Goal: Information Seeking & Learning: Find contact information

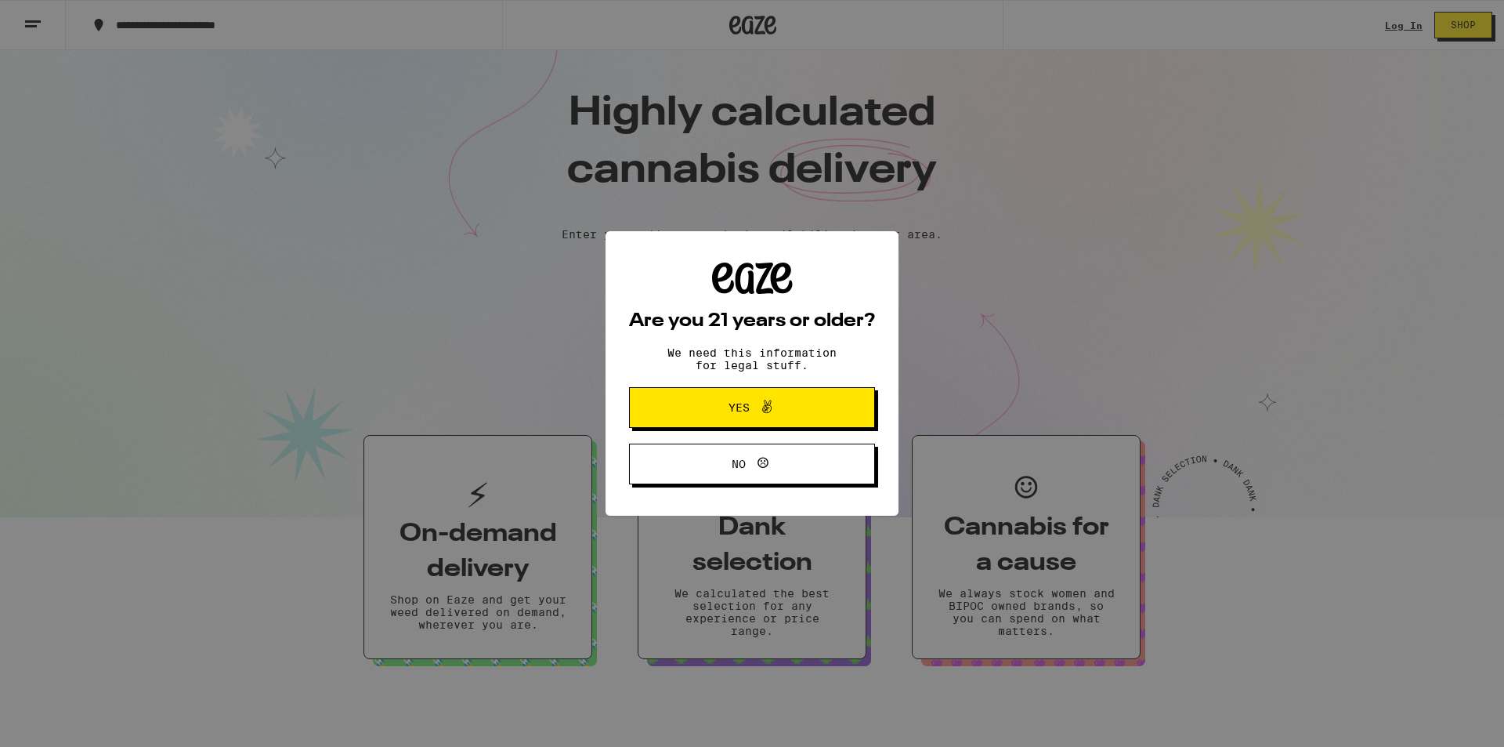
click at [747, 405] on span "Yes" at bounding box center [739, 407] width 21 height 11
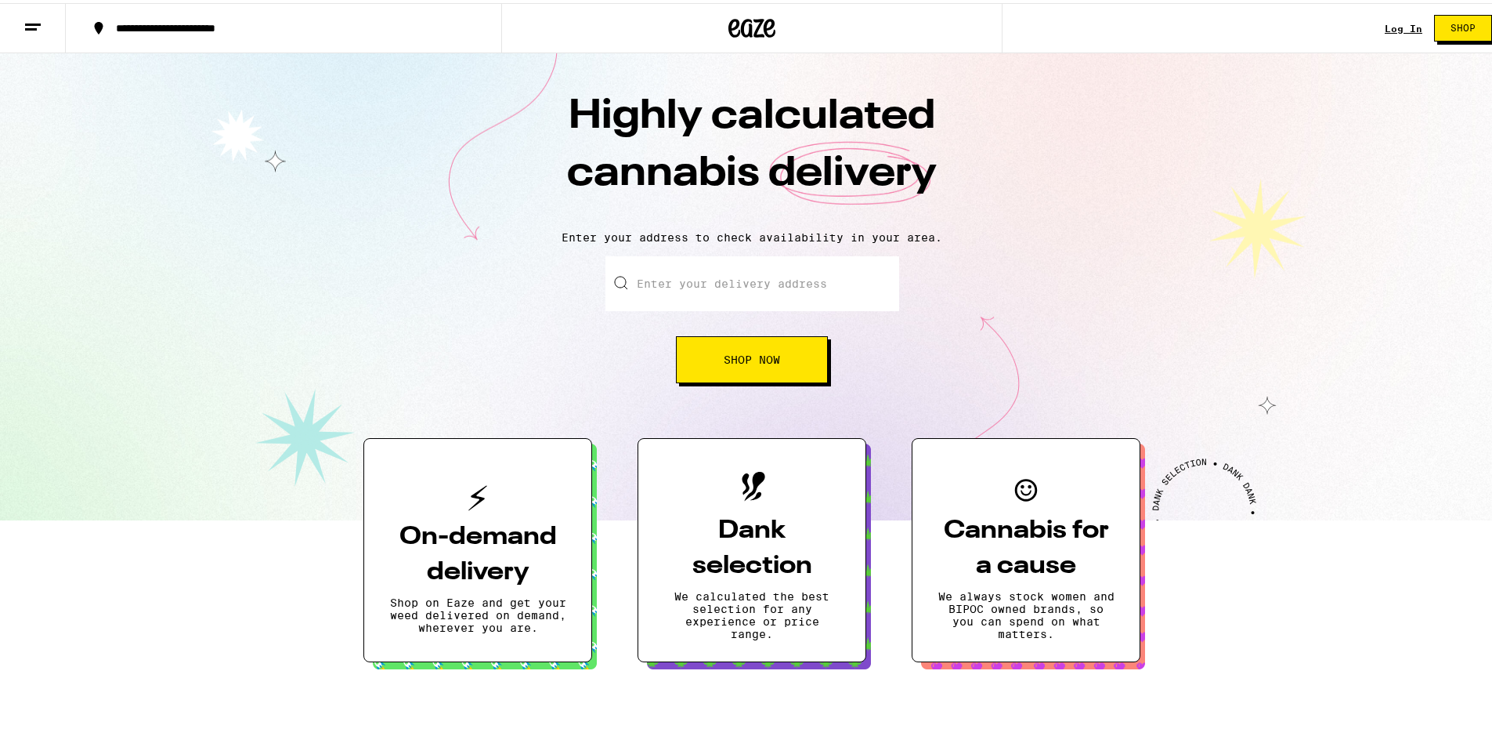
click at [41, 24] on icon at bounding box center [33, 24] width 19 height 19
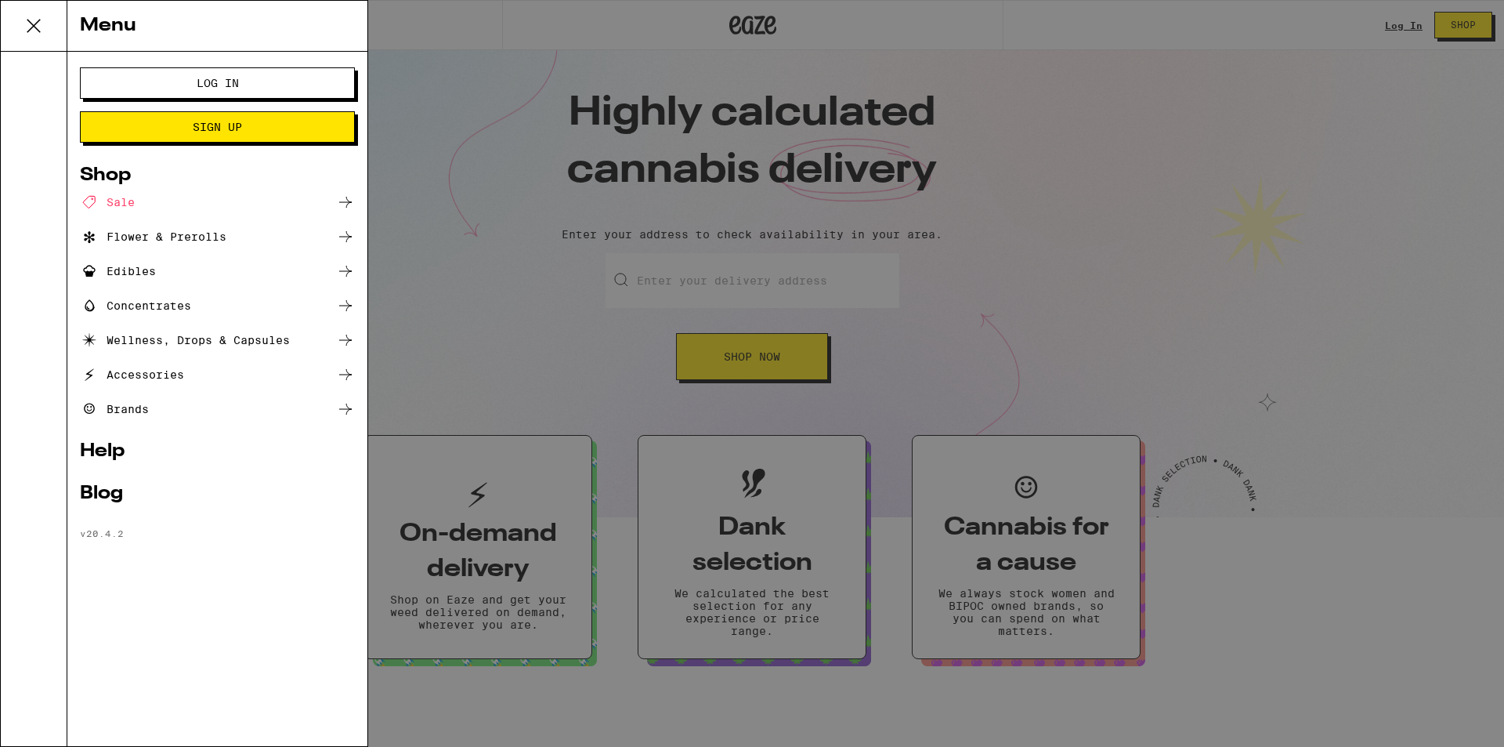
click at [106, 461] on link "Help" at bounding box center [217, 451] width 275 height 19
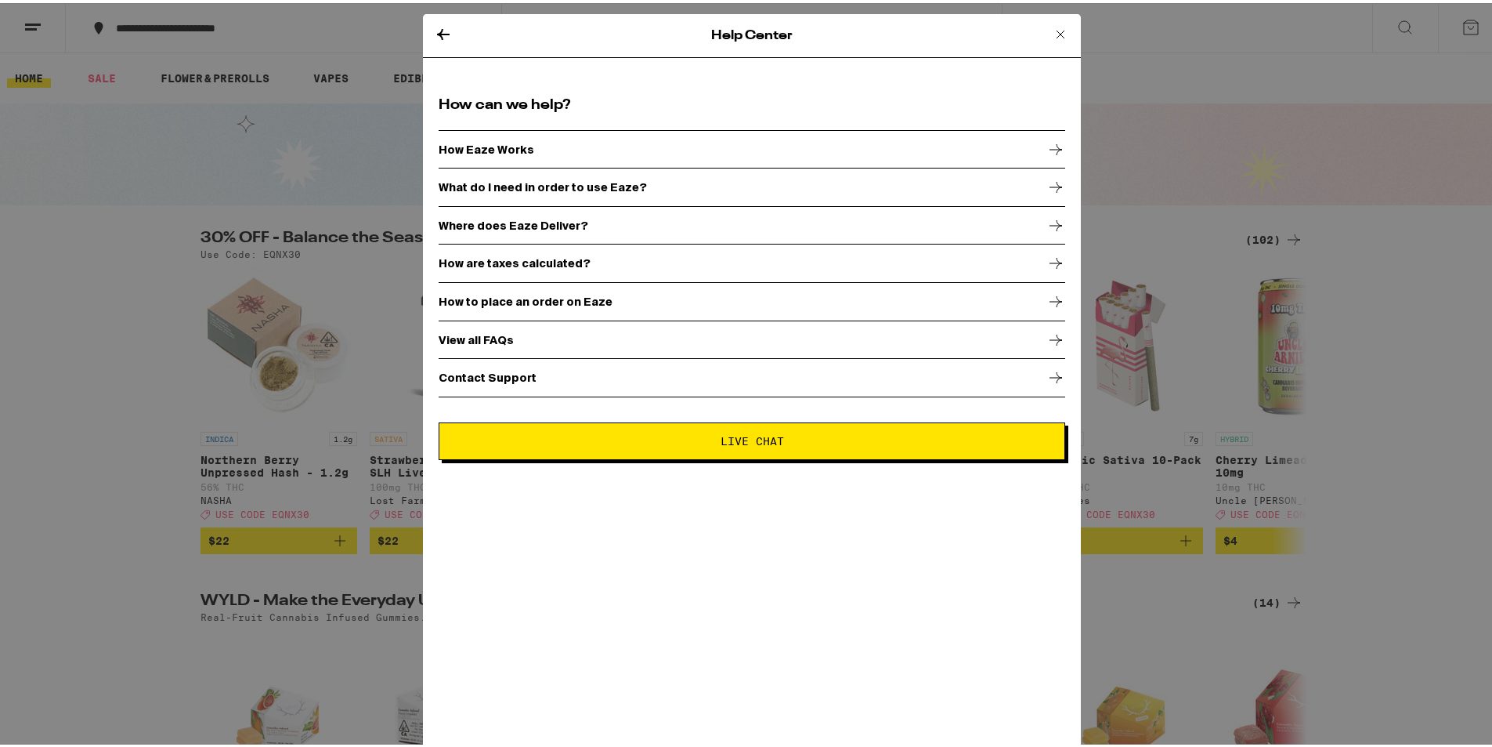
click at [779, 445] on button "Live Chat" at bounding box center [752, 438] width 627 height 38
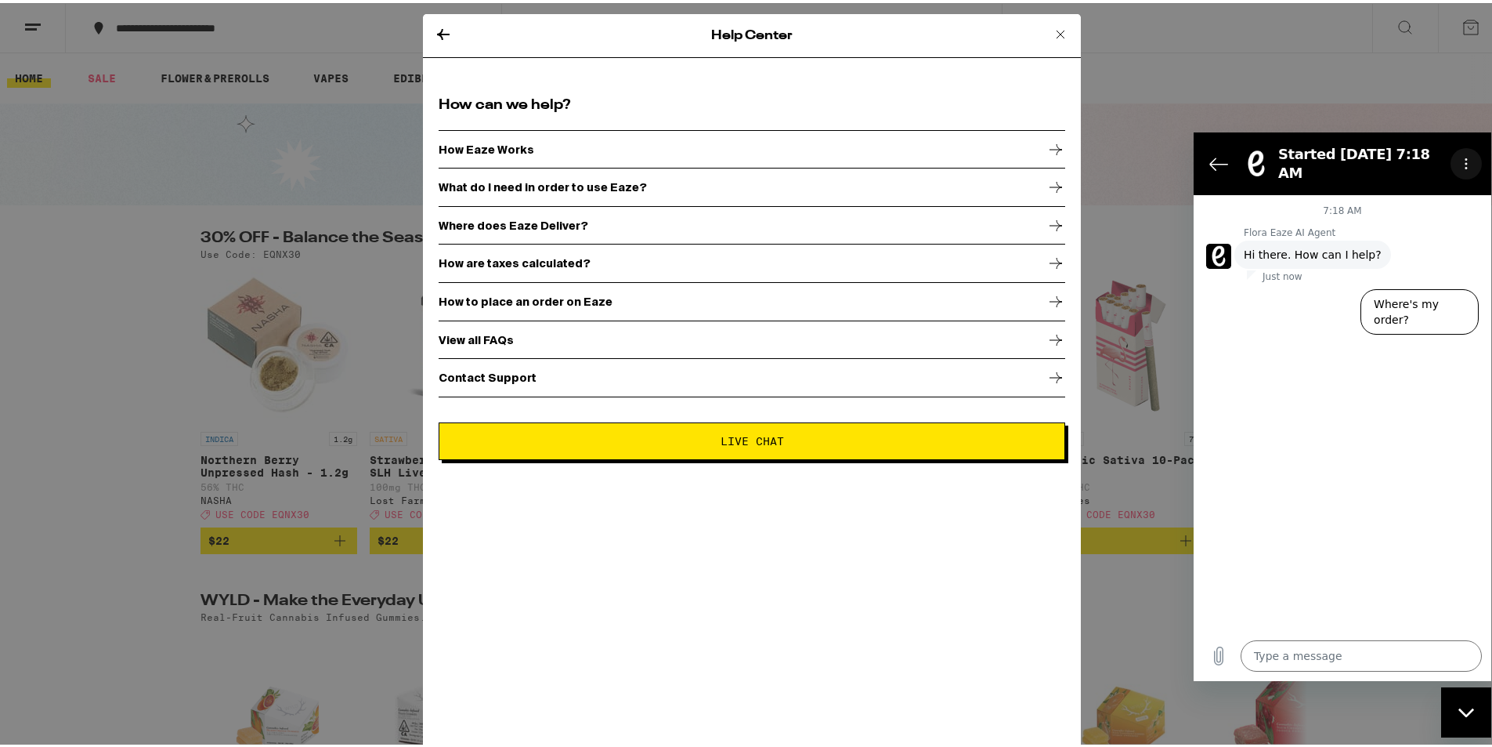
click at [1466, 162] on circle "Options menu" at bounding box center [1467, 163] width 2 height 2
click at [1368, 385] on div "7:18 AM Flora Eaze AI Agent Flora Eaze AI Agent says: Hi there. How can I help?…" at bounding box center [1343, 412] width 298 height 436
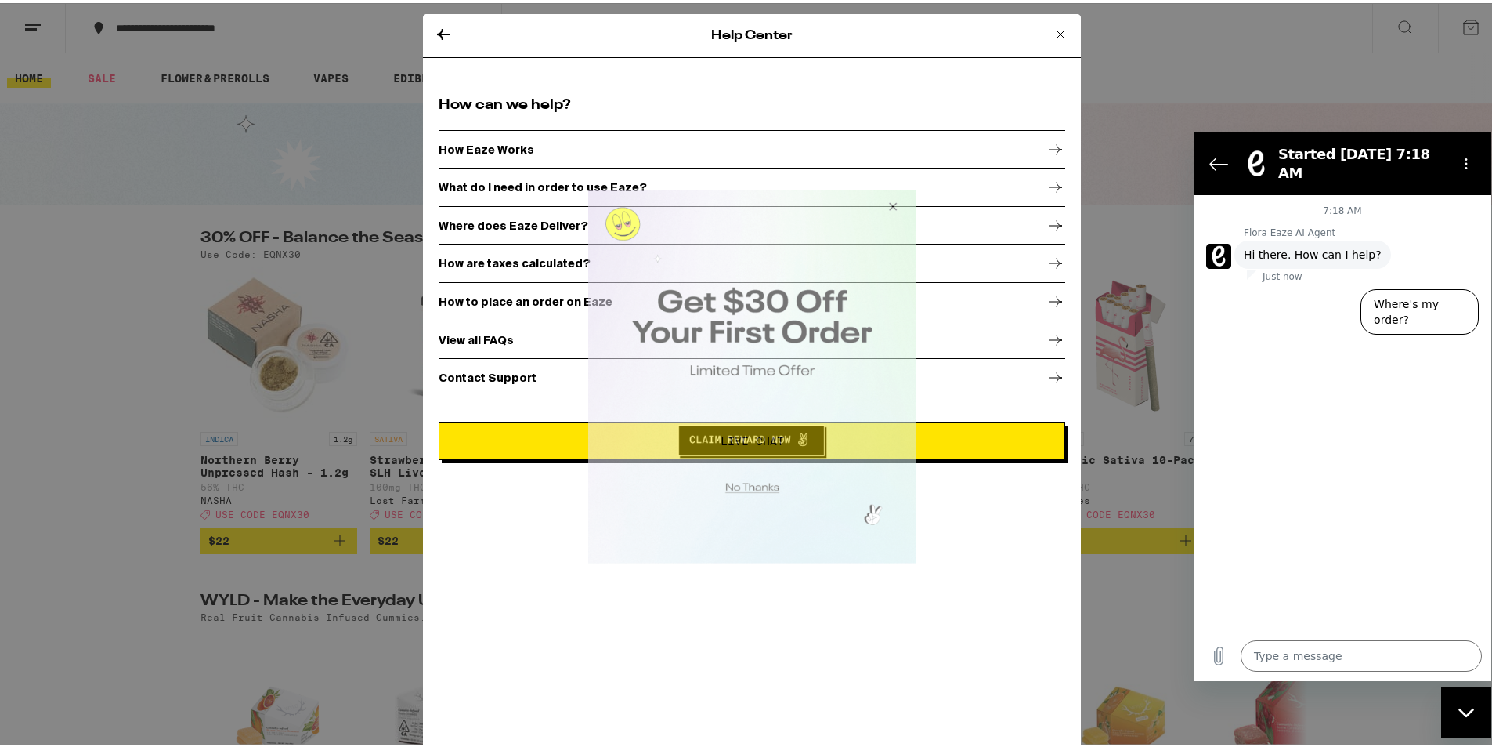
drag, startPoint x: 897, startPoint y: 204, endPoint x: 1571, endPoint y: 512, distance: 740.8
click at [897, 204] on button "Close Modal" at bounding box center [890, 209] width 42 height 38
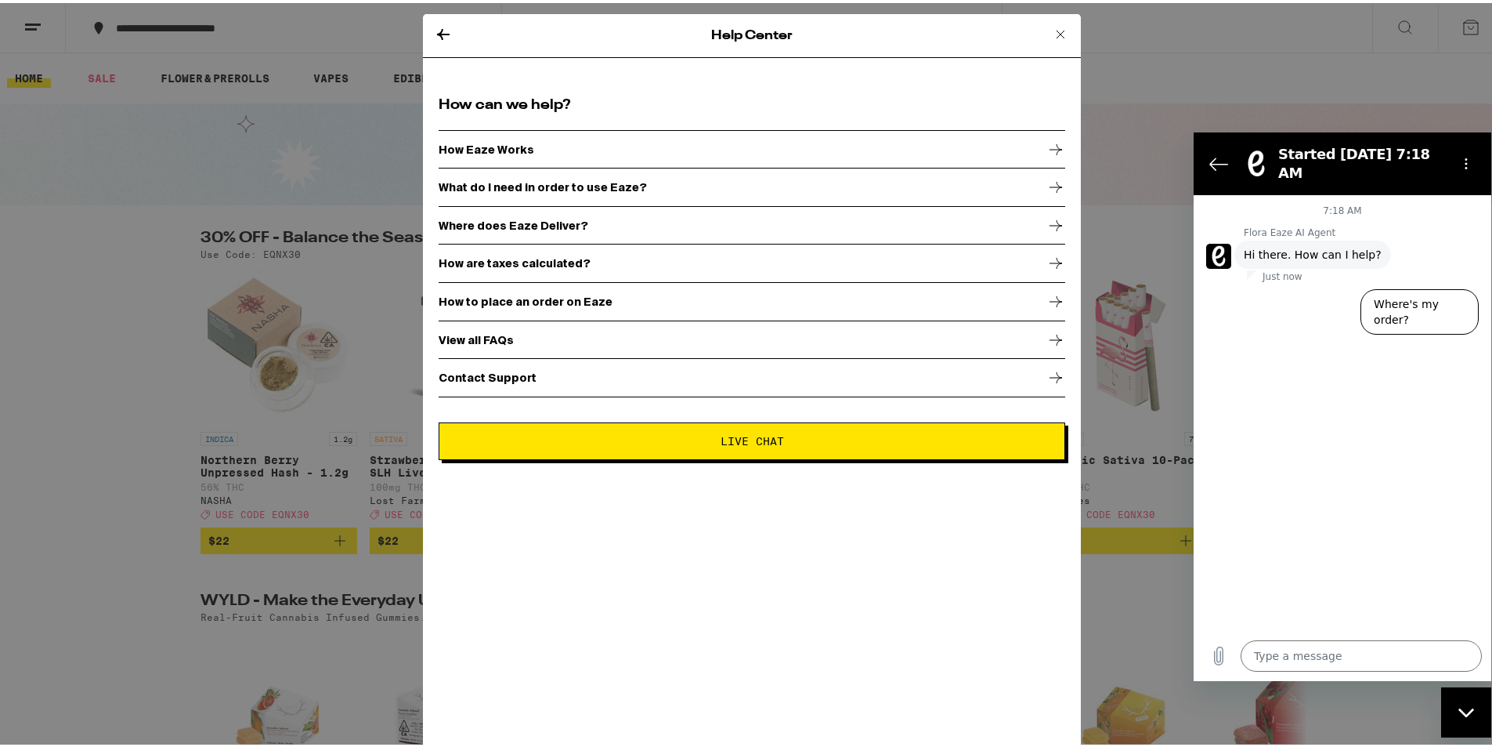
click at [1463, 702] on div "Close messaging window" at bounding box center [1466, 711] width 47 height 47
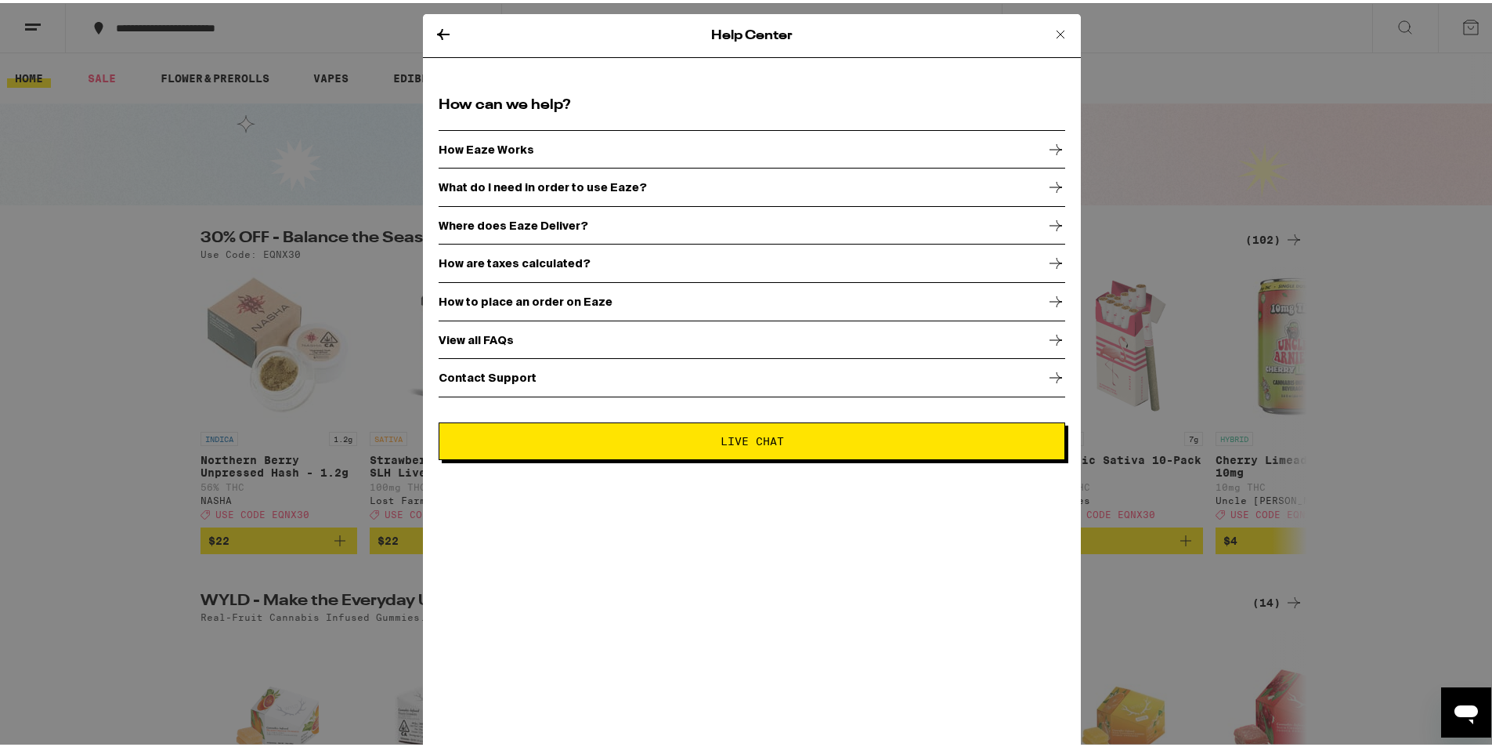
click at [1464, 705] on icon "Open messaging window" at bounding box center [1467, 713] width 24 height 19
type textarea "x"
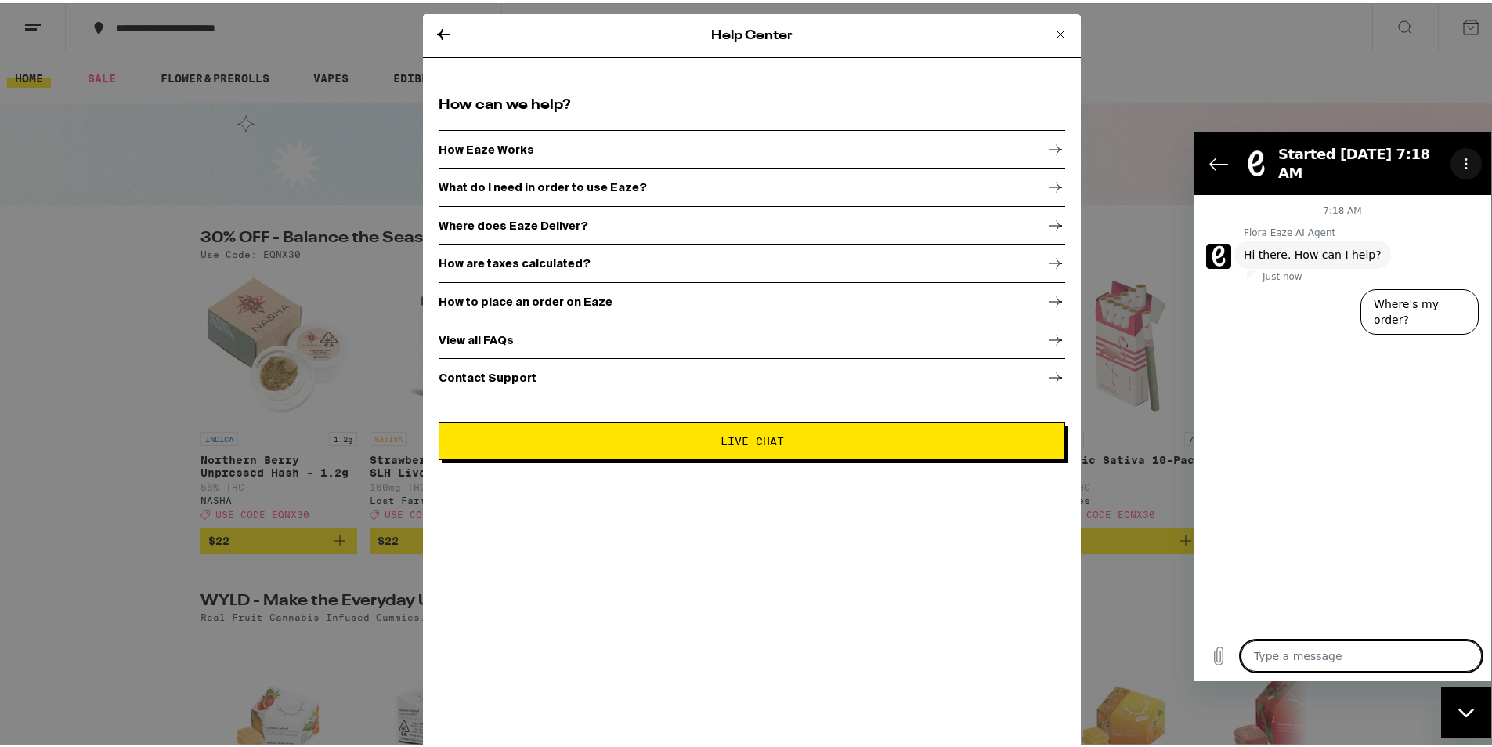
click at [1467, 158] on icon "Options menu" at bounding box center [1466, 163] width 13 height 13
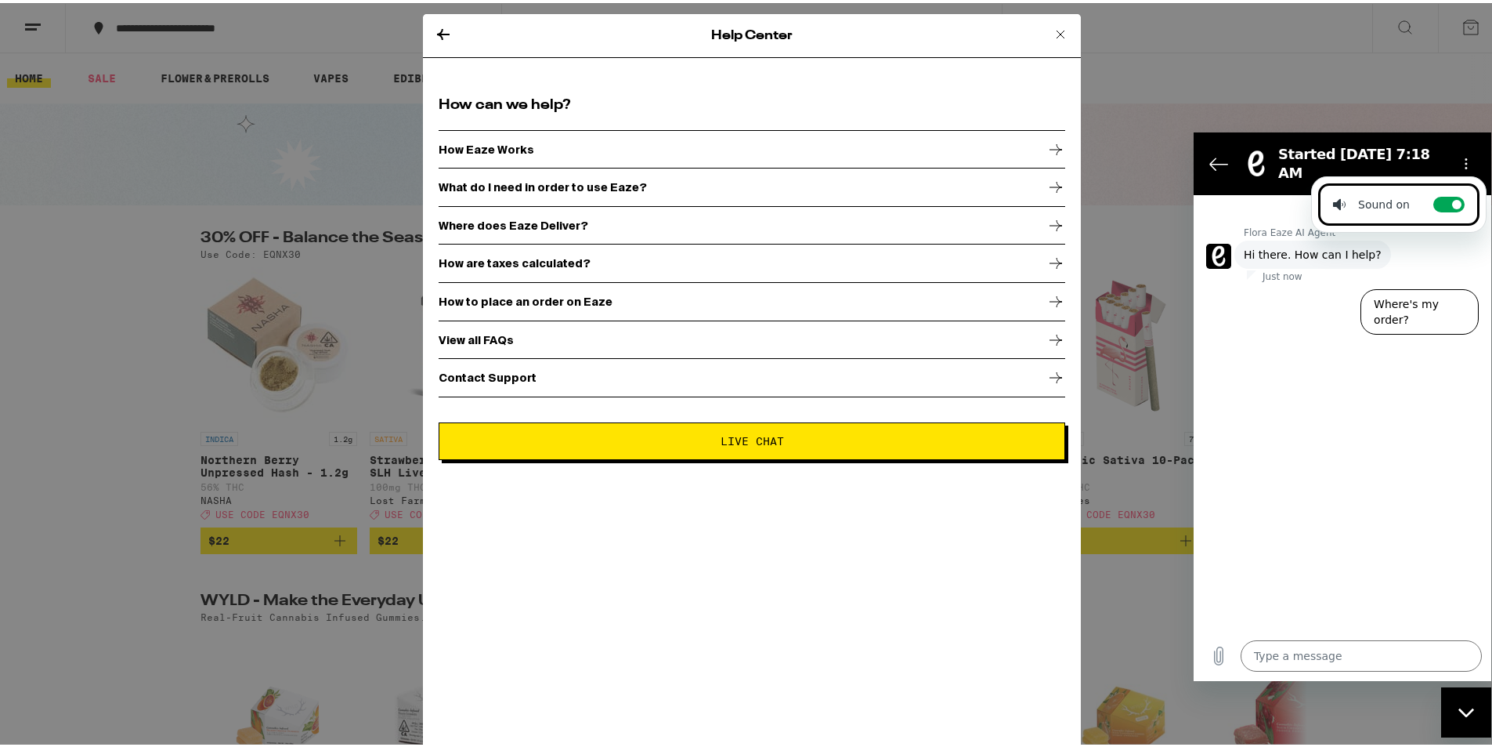
click at [1313, 374] on div "7:18 AM Flora Eaze AI Agent Flora Eaze AI Agent says: Hi there. How can I help?…" at bounding box center [1343, 412] width 298 height 436
click at [1313, 654] on textarea at bounding box center [1361, 654] width 241 height 31
click at [1213, 243] on figure at bounding box center [1218, 255] width 25 height 25
click at [1051, 31] on icon at bounding box center [1060, 31] width 19 height 19
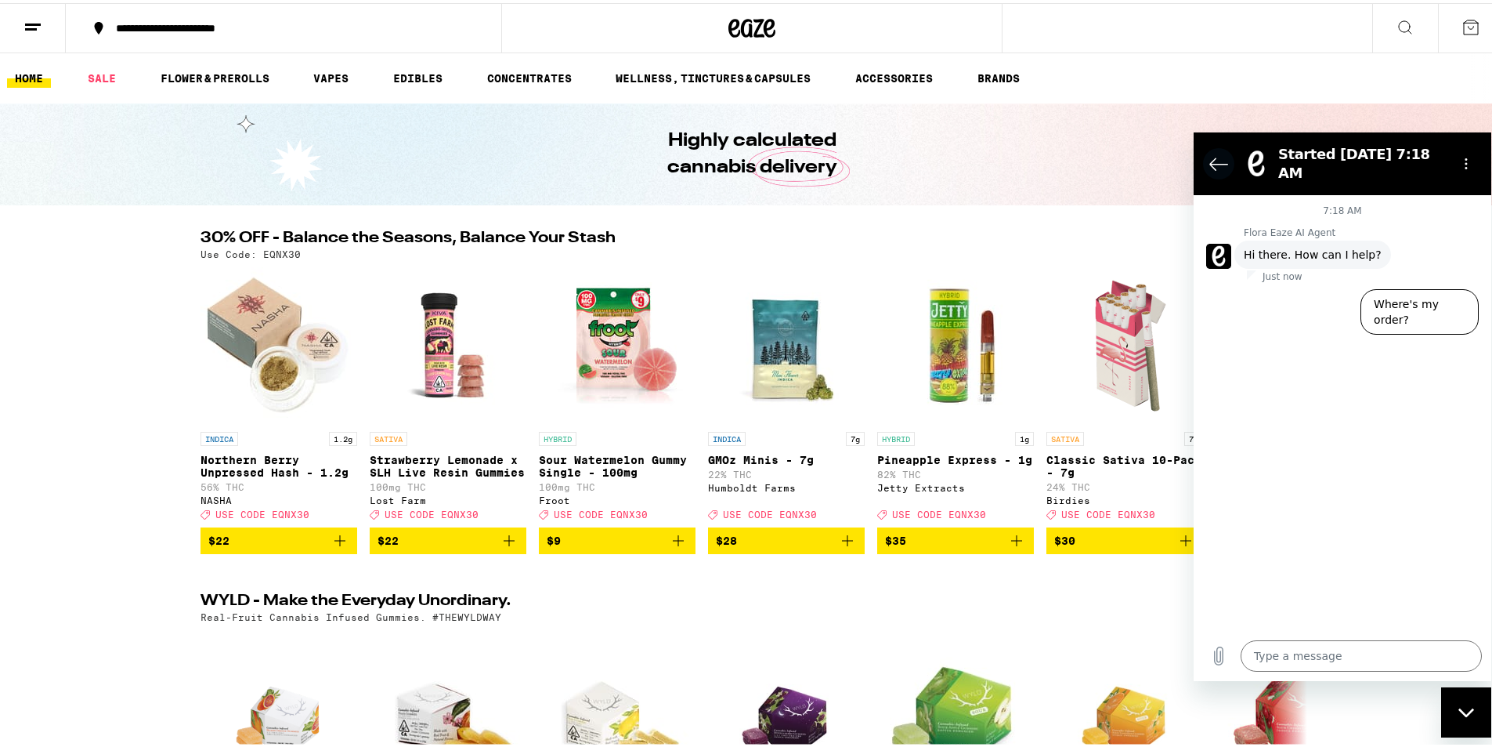
click at [1208, 156] on button "Back to the conversation list" at bounding box center [1218, 162] width 31 height 31
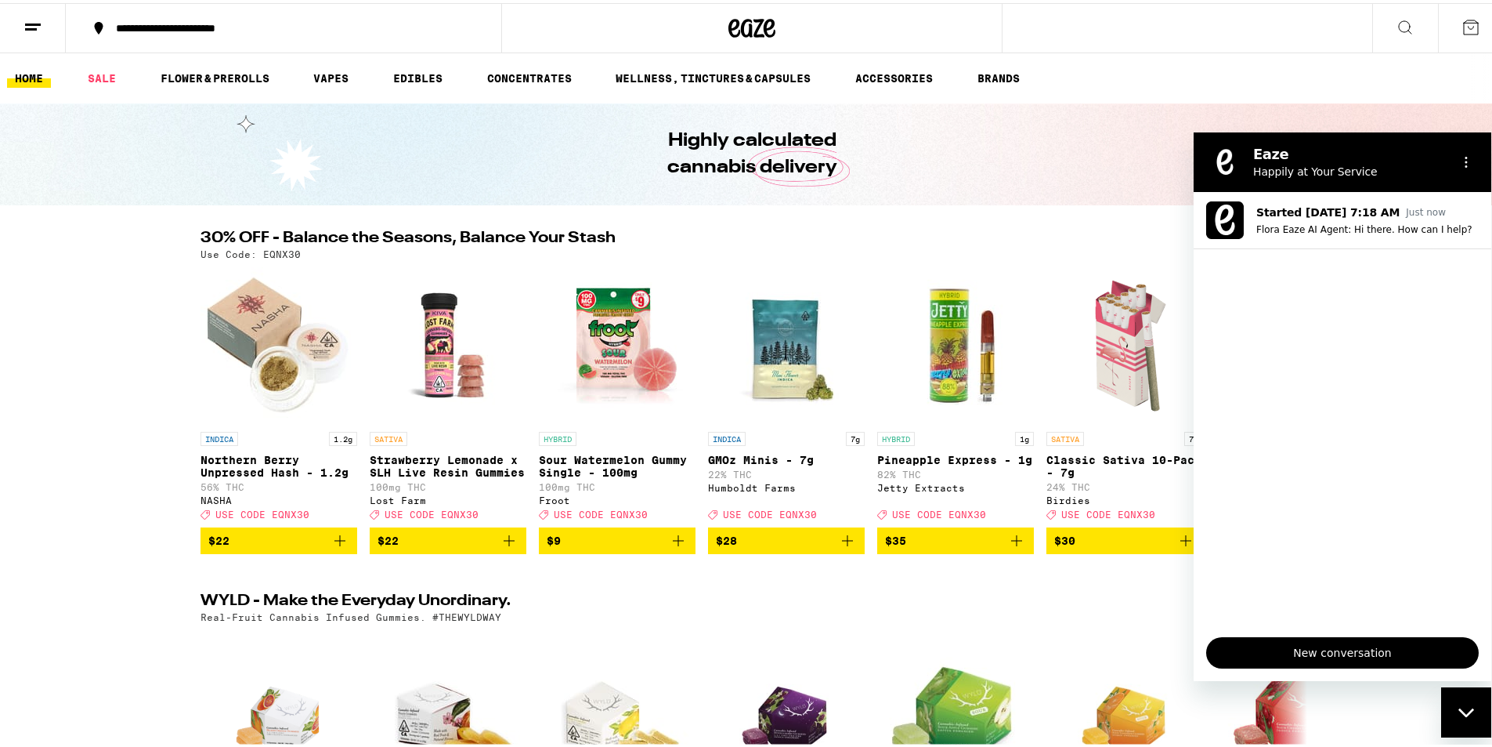
drag, startPoint x: 1308, startPoint y: 128, endPoint x: 220, endPoint y: 339, distance: 1107.6
click at [1308, 128] on div "Highly calculated cannabis delivery" at bounding box center [752, 151] width 1504 height 102
click at [1460, 712] on icon "Close messaging window" at bounding box center [1467, 712] width 16 height 10
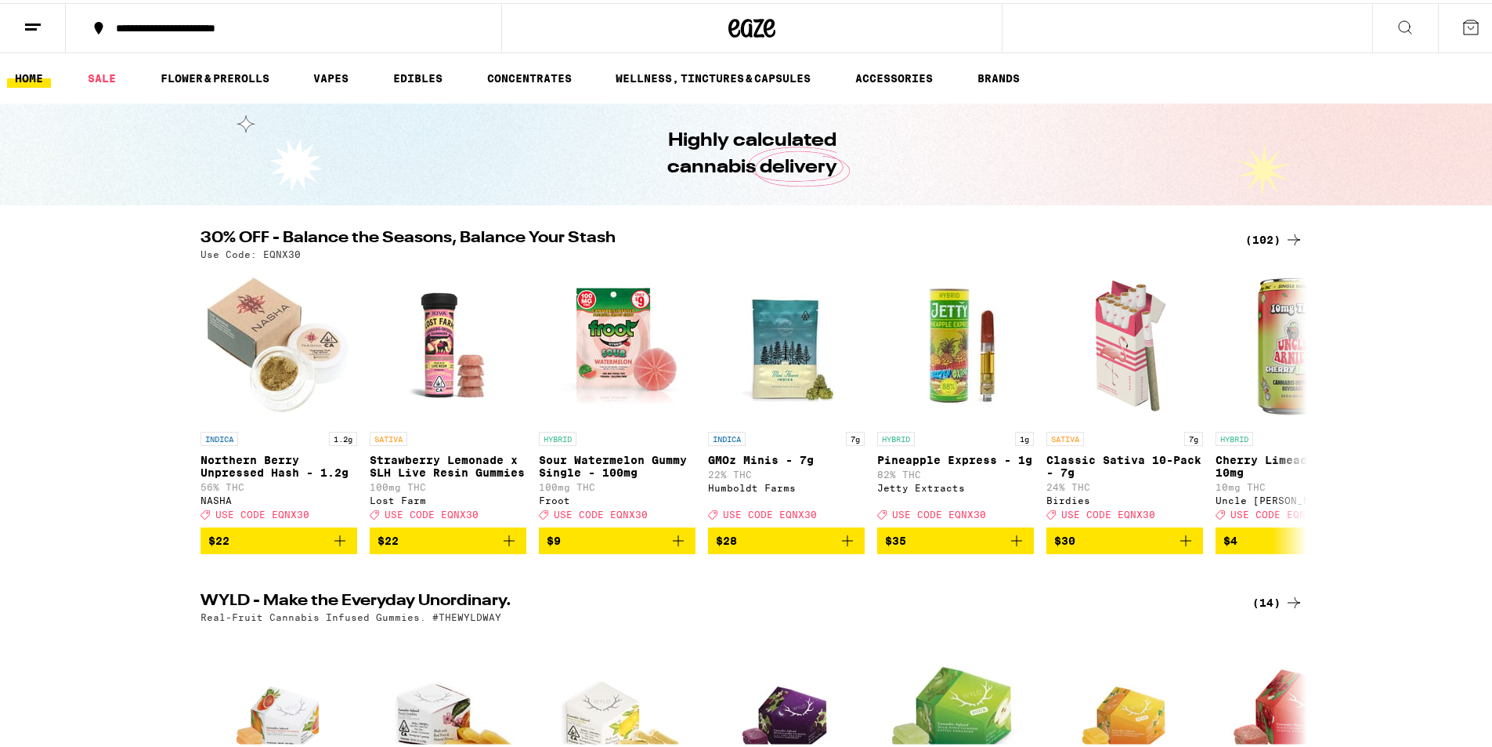
click at [764, 20] on icon at bounding box center [770, 25] width 12 height 19
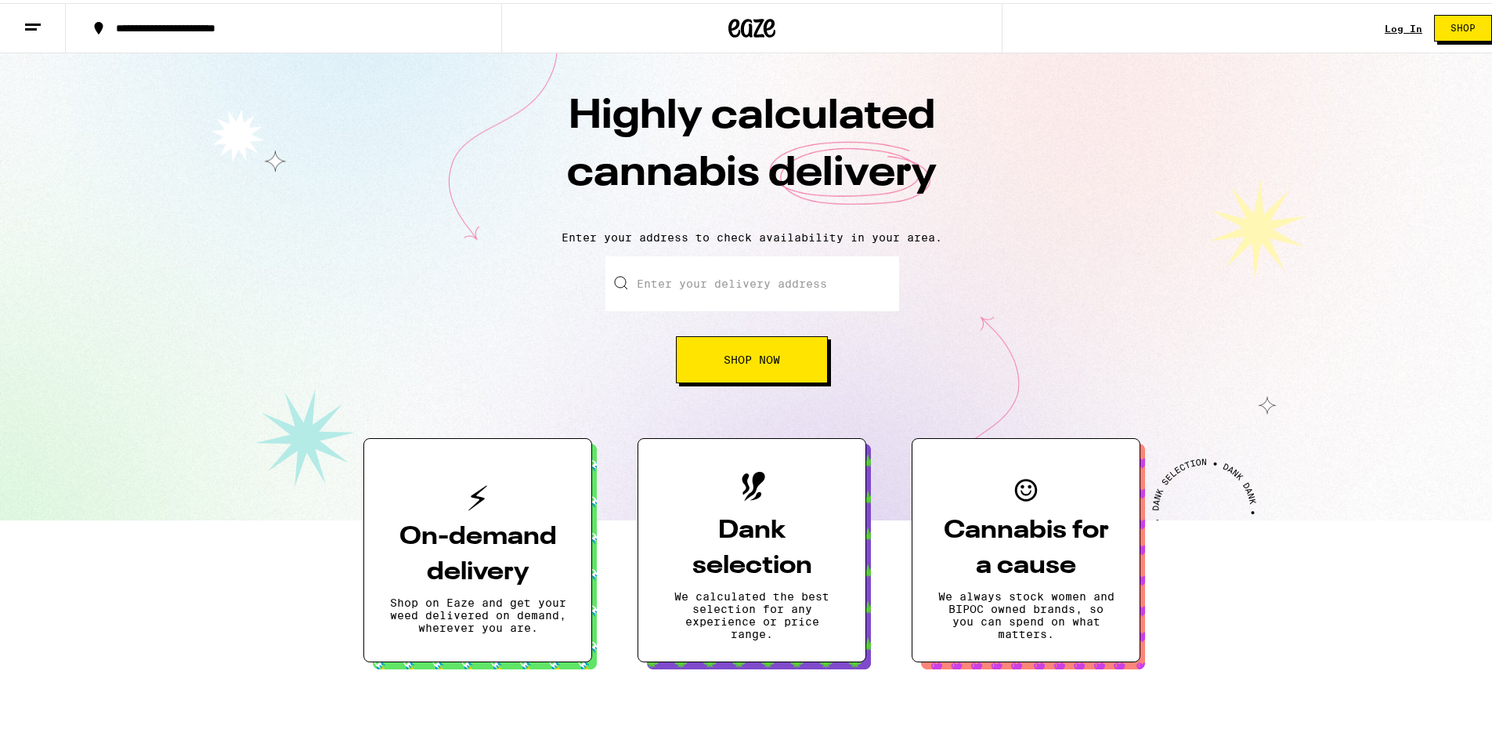
click at [40, 24] on icon at bounding box center [33, 24] width 19 height 19
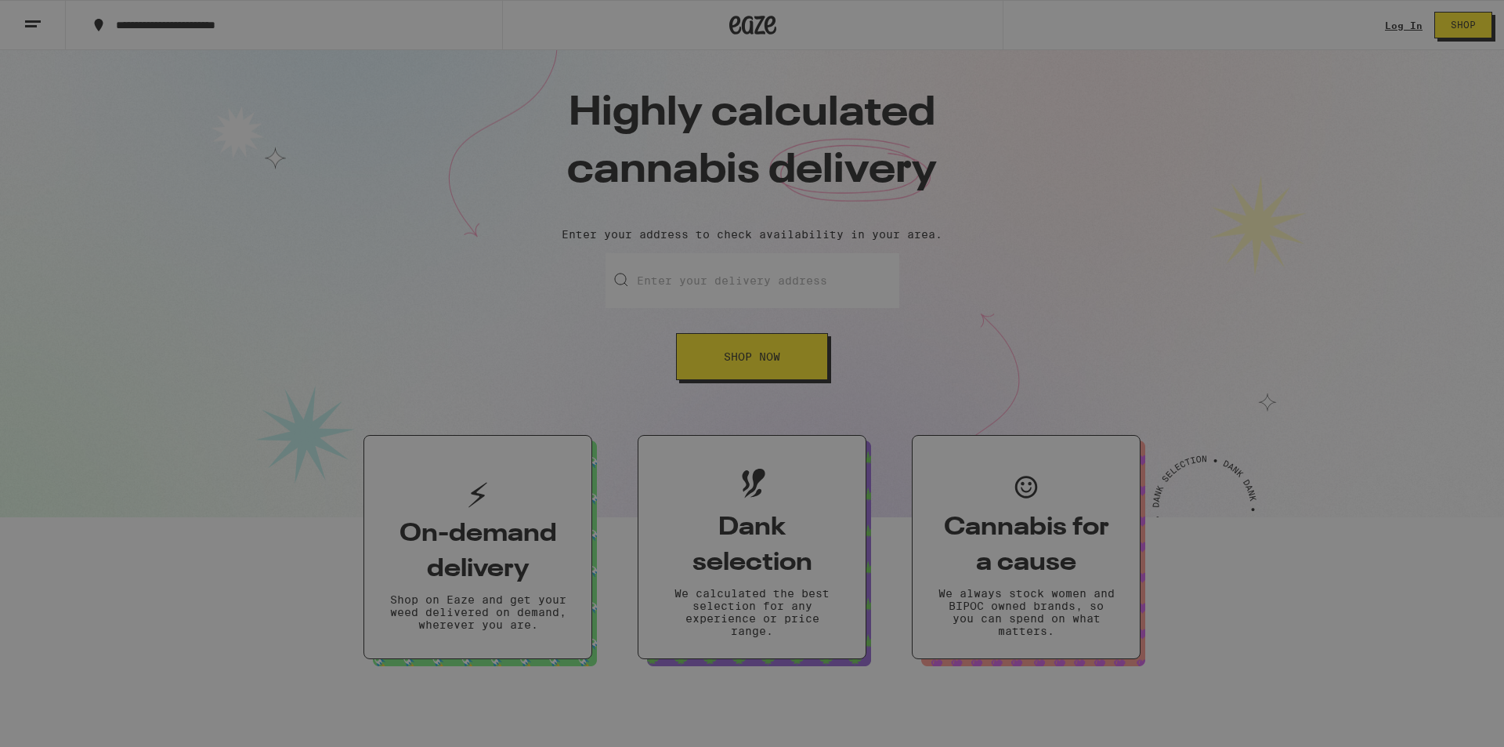
click at [447, 293] on div "Menu Log In Sign Up Shop Sale Flower & Prerolls Vapes Edibles Concentrates Well…" at bounding box center [752, 373] width 1504 height 747
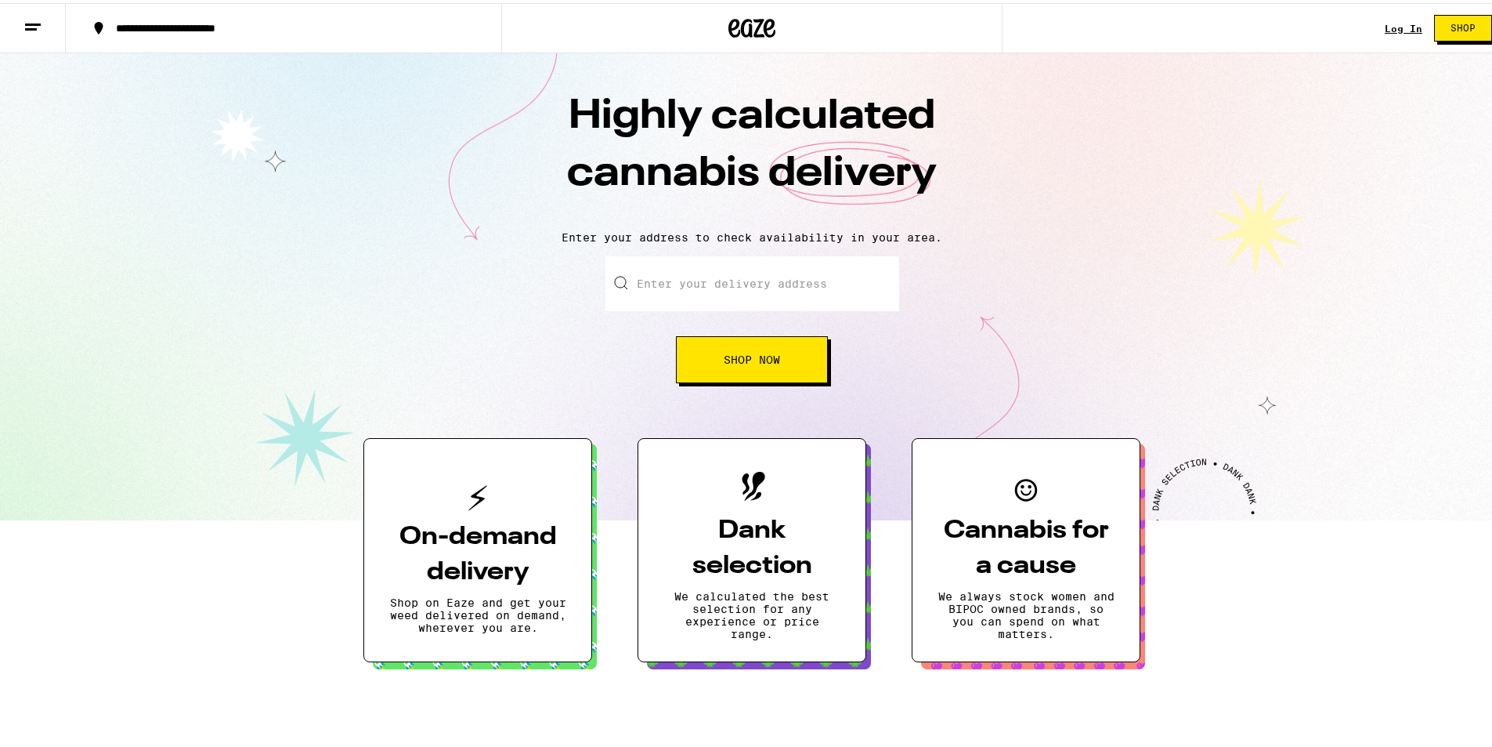
click at [27, 26] on line at bounding box center [31, 26] width 12 height 0
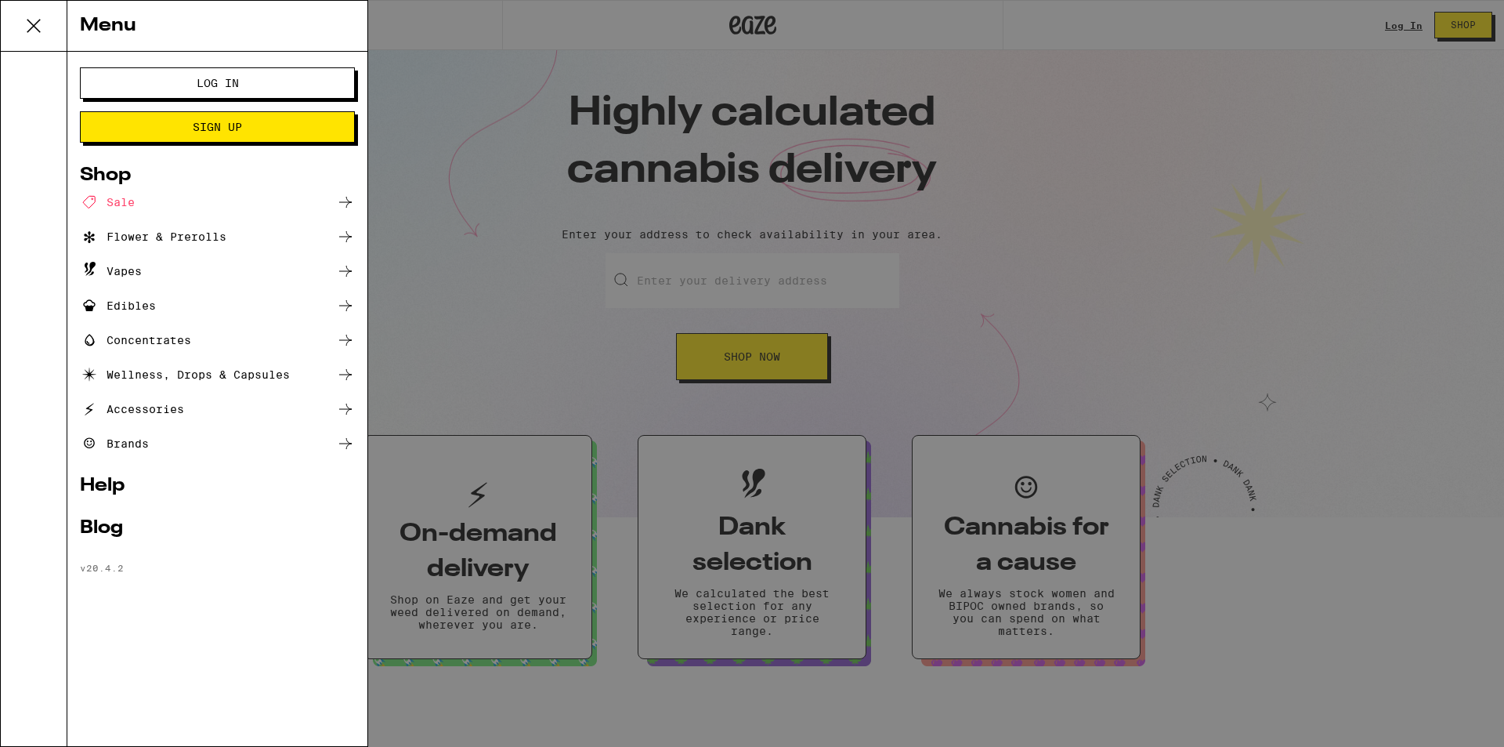
click at [175, 238] on div "Flower & Prerolls" at bounding box center [153, 236] width 147 height 19
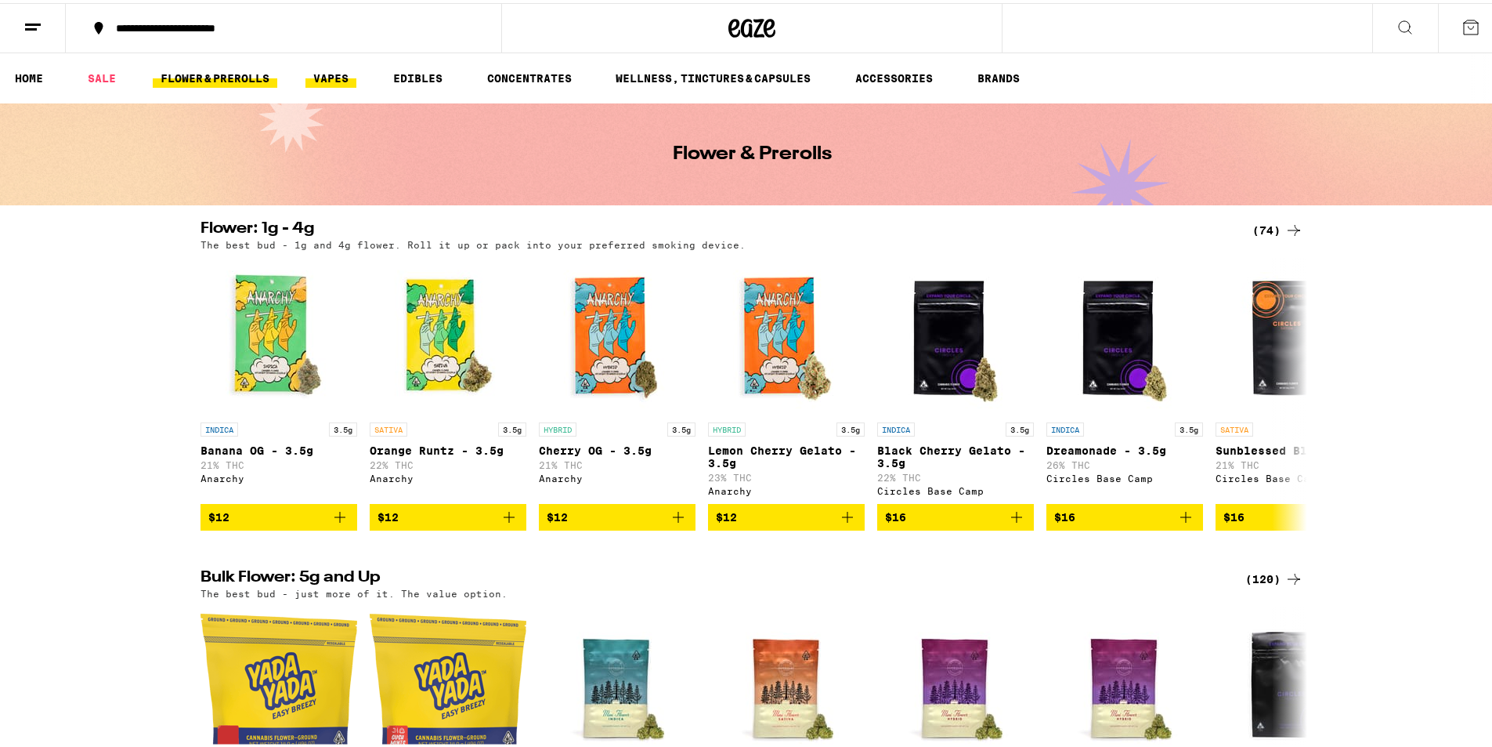
click at [339, 75] on link "VAPES" at bounding box center [331, 75] width 51 height 19
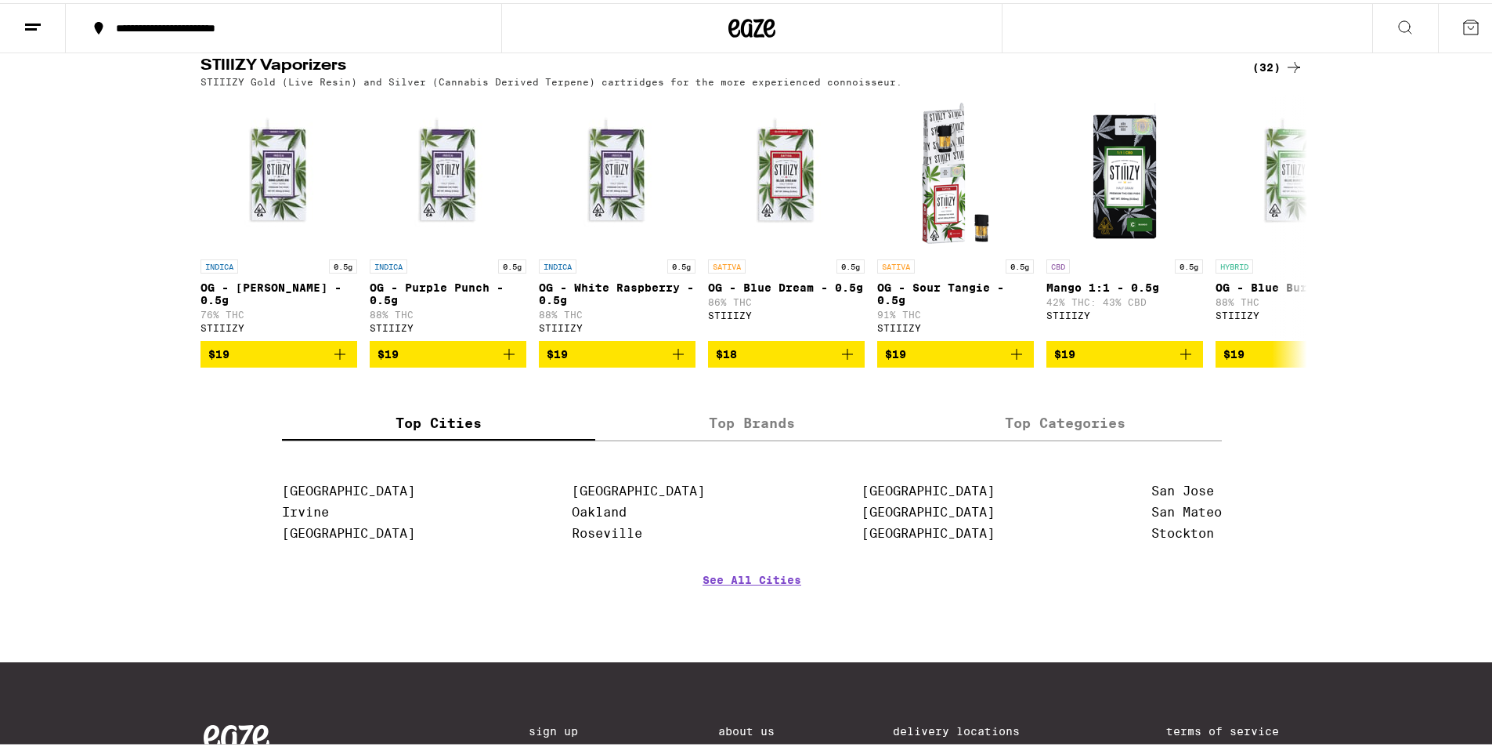
scroll to position [1567, 0]
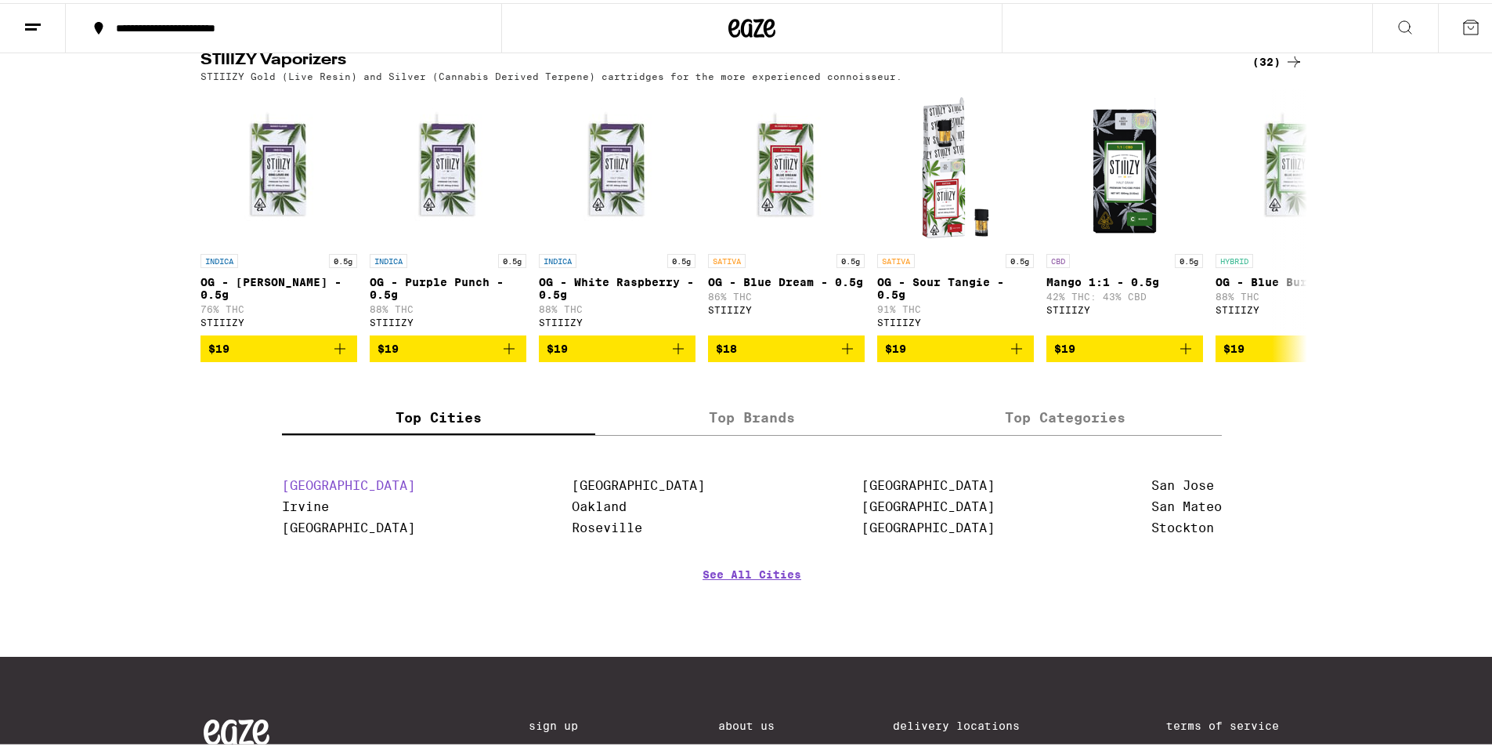
click at [317, 490] on link "[GEOGRAPHIC_DATA]" at bounding box center [348, 482] width 133 height 15
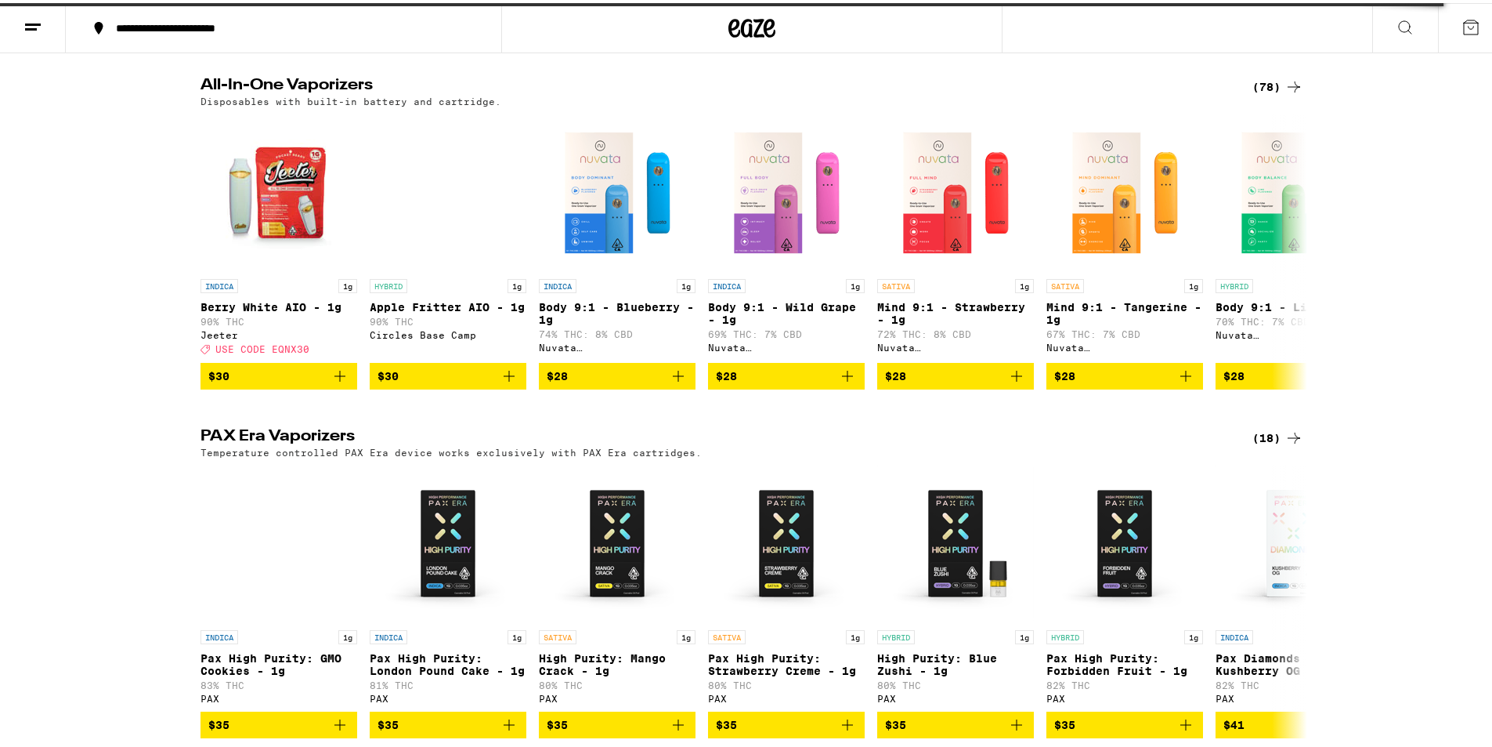
scroll to position [783, 0]
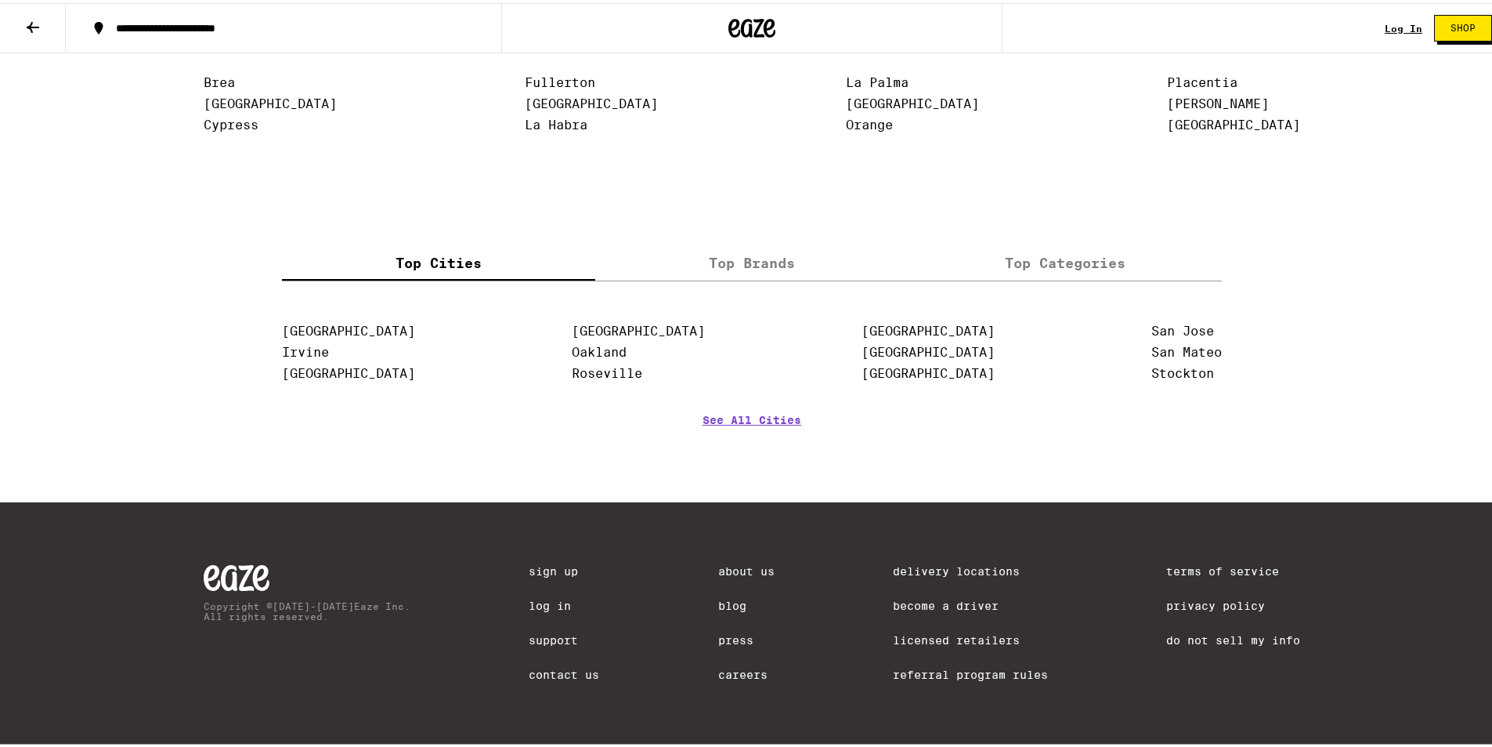
scroll to position [3432, 0]
drag, startPoint x: 154, startPoint y: 401, endPoint x: 143, endPoint y: 407, distance: 12.6
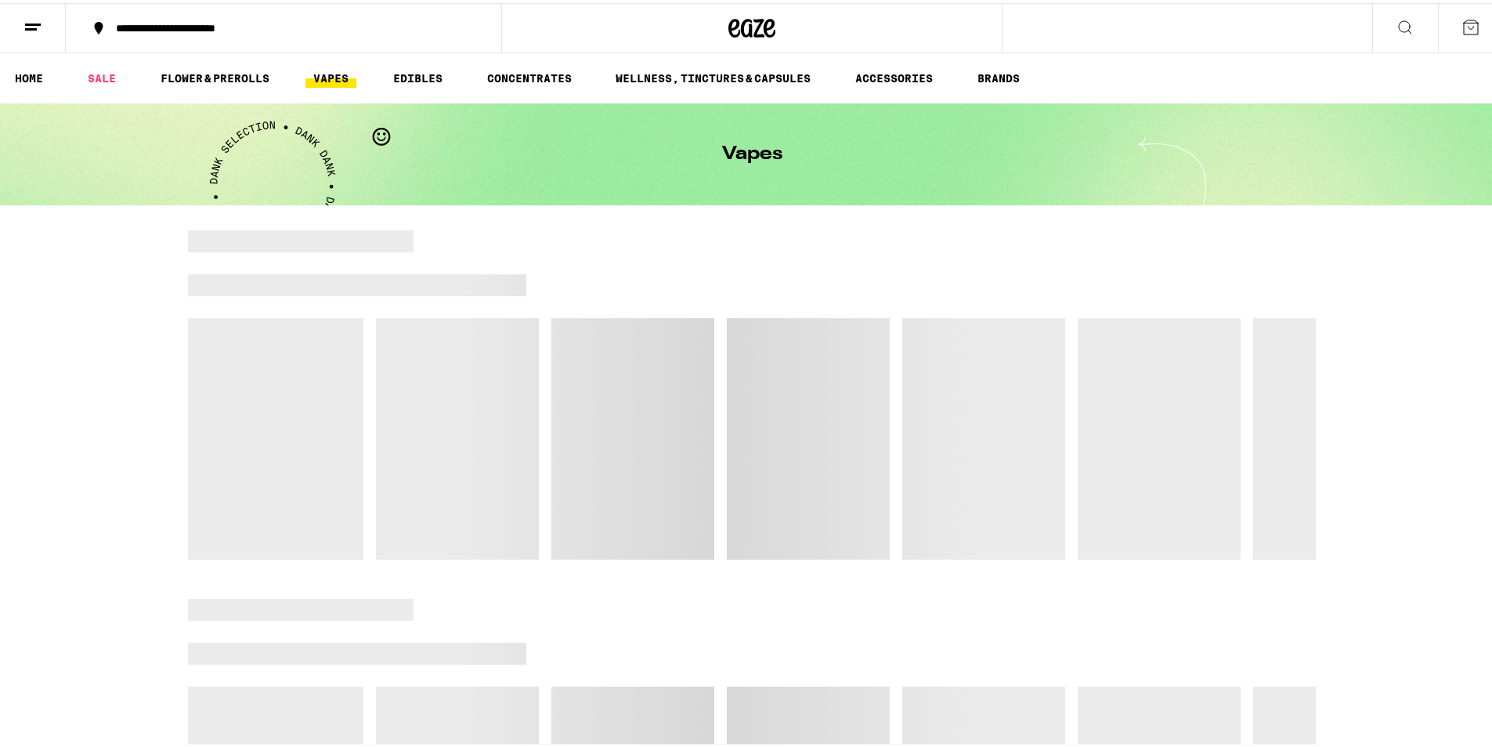
drag, startPoint x: 143, startPoint y: 406, endPoint x: 131, endPoint y: 407, distance: 11.9
